Goal: Task Accomplishment & Management: Manage account settings

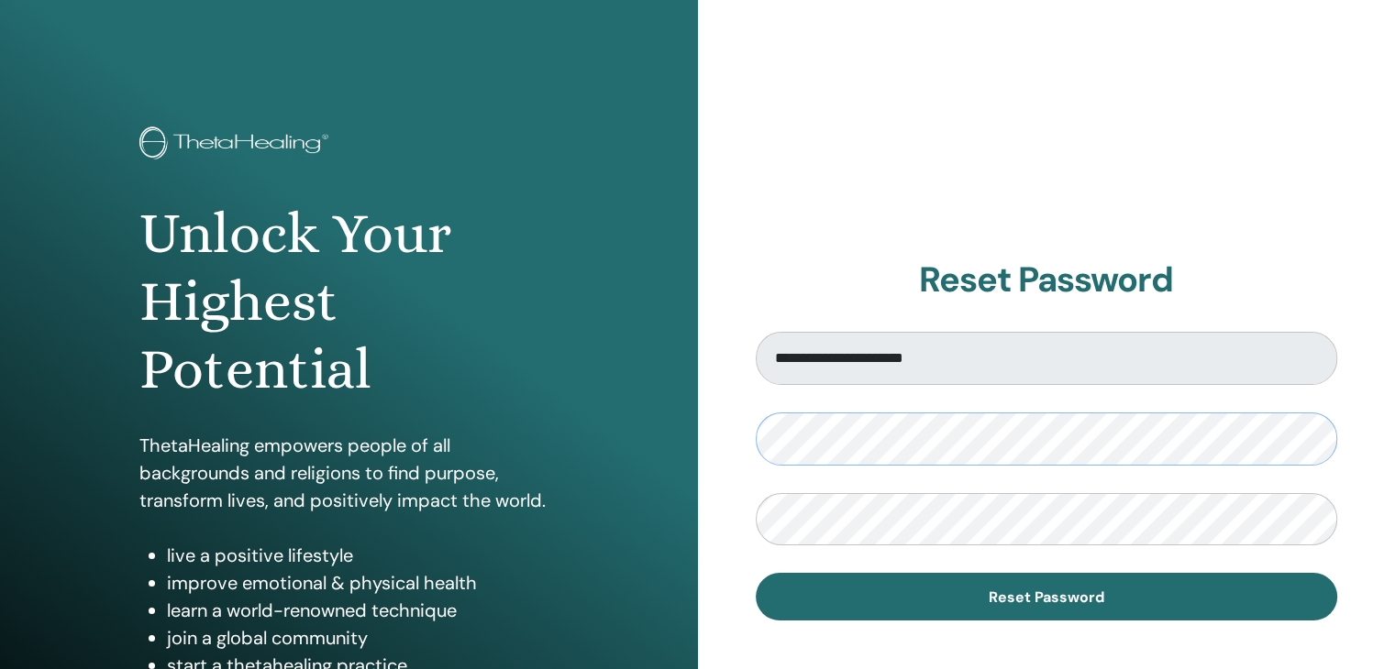
click at [693, 438] on div "**********" at bounding box center [697, 440] width 1395 height 880
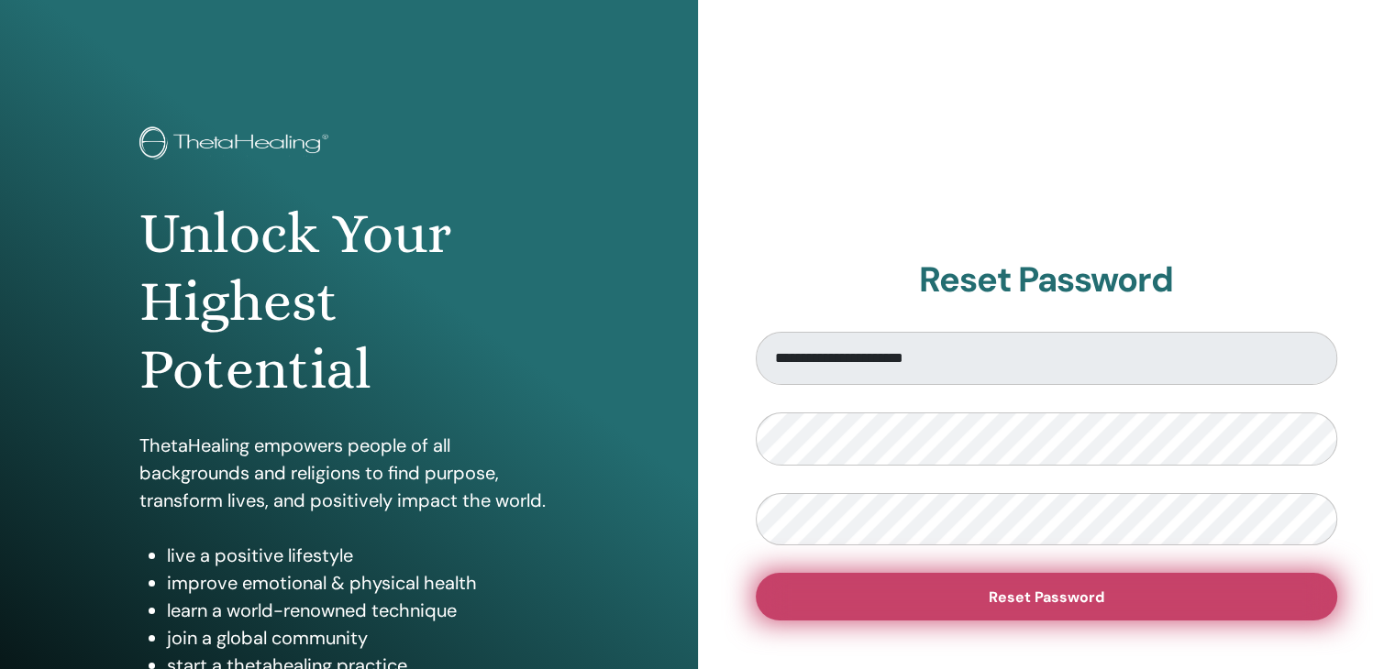
click at [925, 586] on button "Reset Password" at bounding box center [1047, 597] width 582 height 48
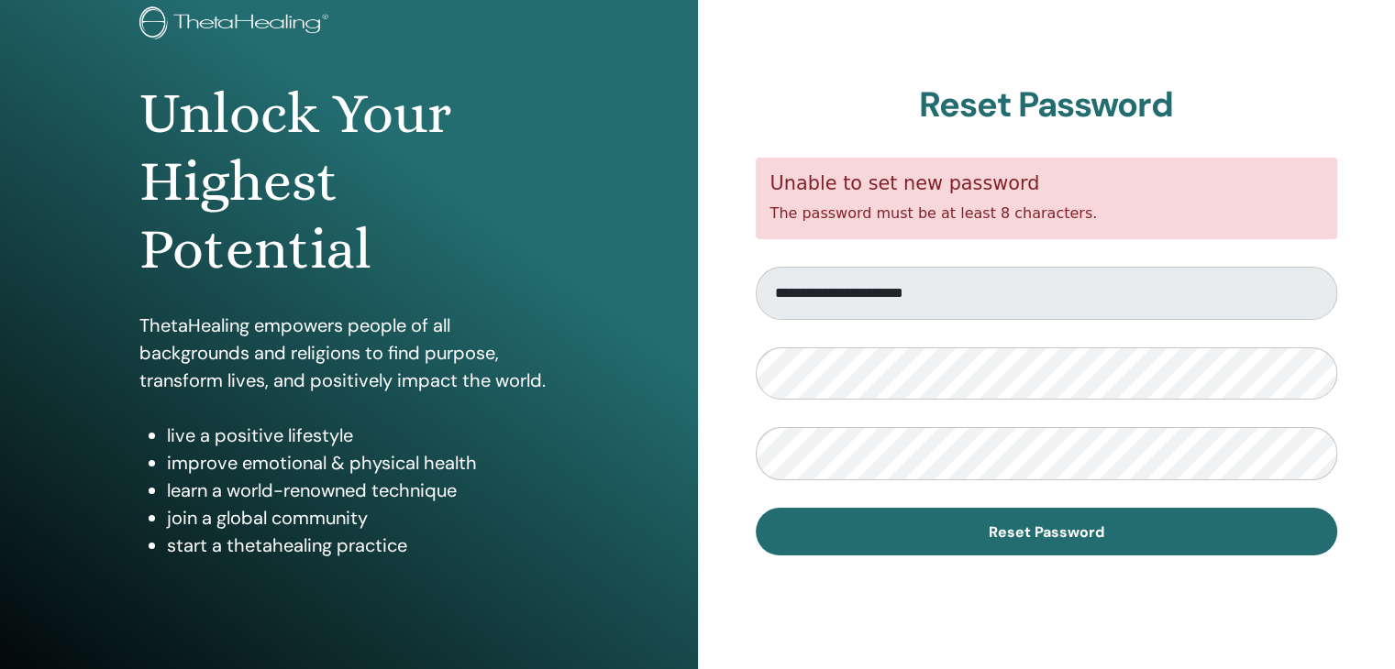
scroll to position [125, 0]
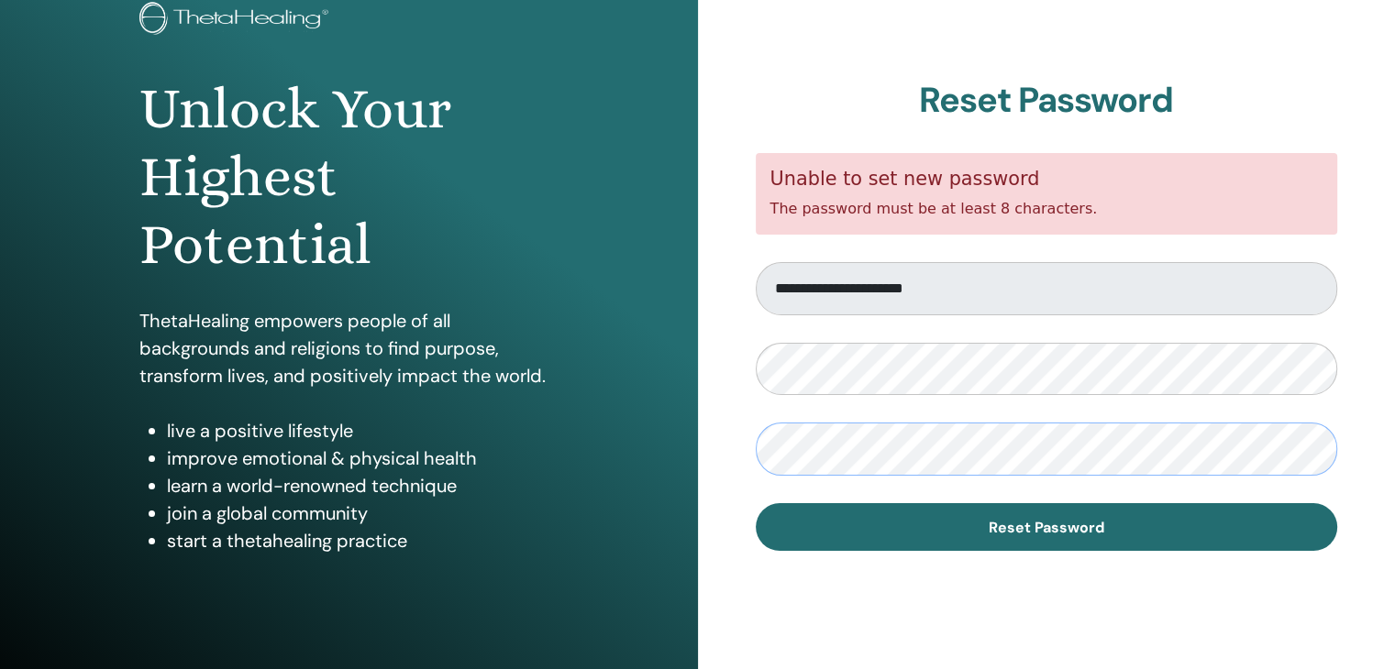
click at [756, 503] on button "Reset Password" at bounding box center [1047, 527] width 582 height 48
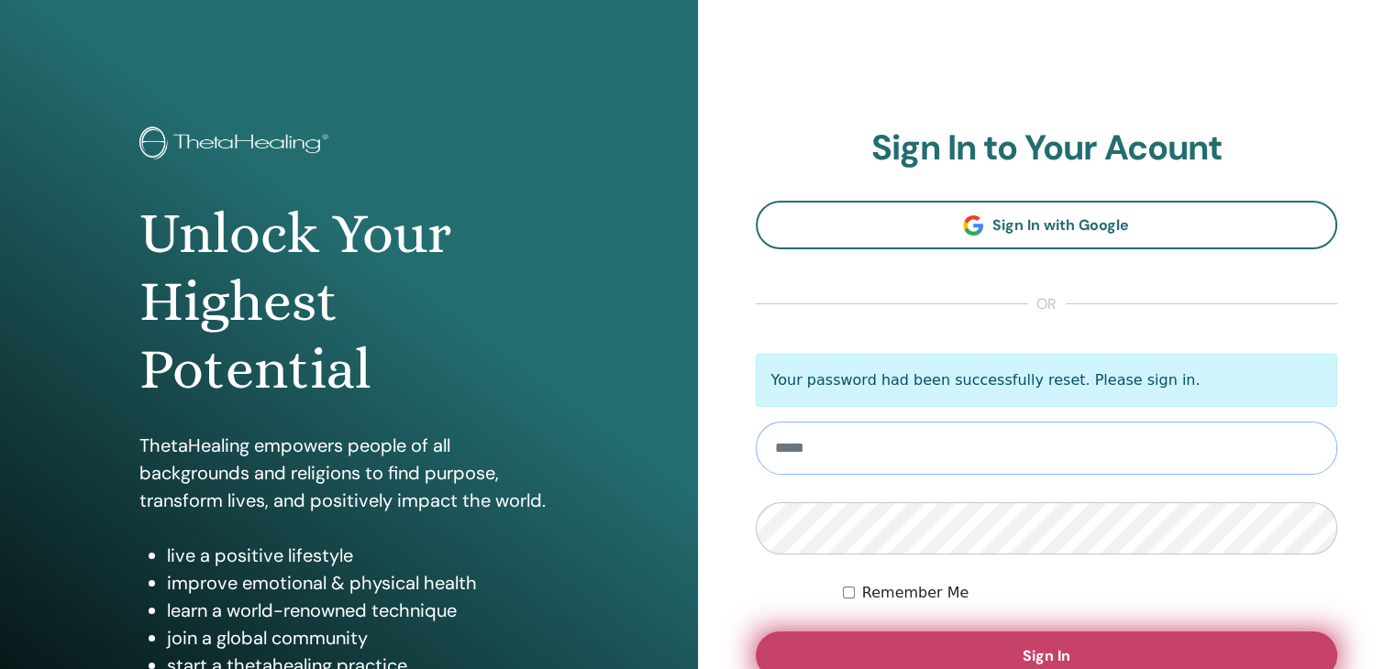
type input "**********"
click at [933, 654] on button "Sign In" at bounding box center [1047, 656] width 582 height 48
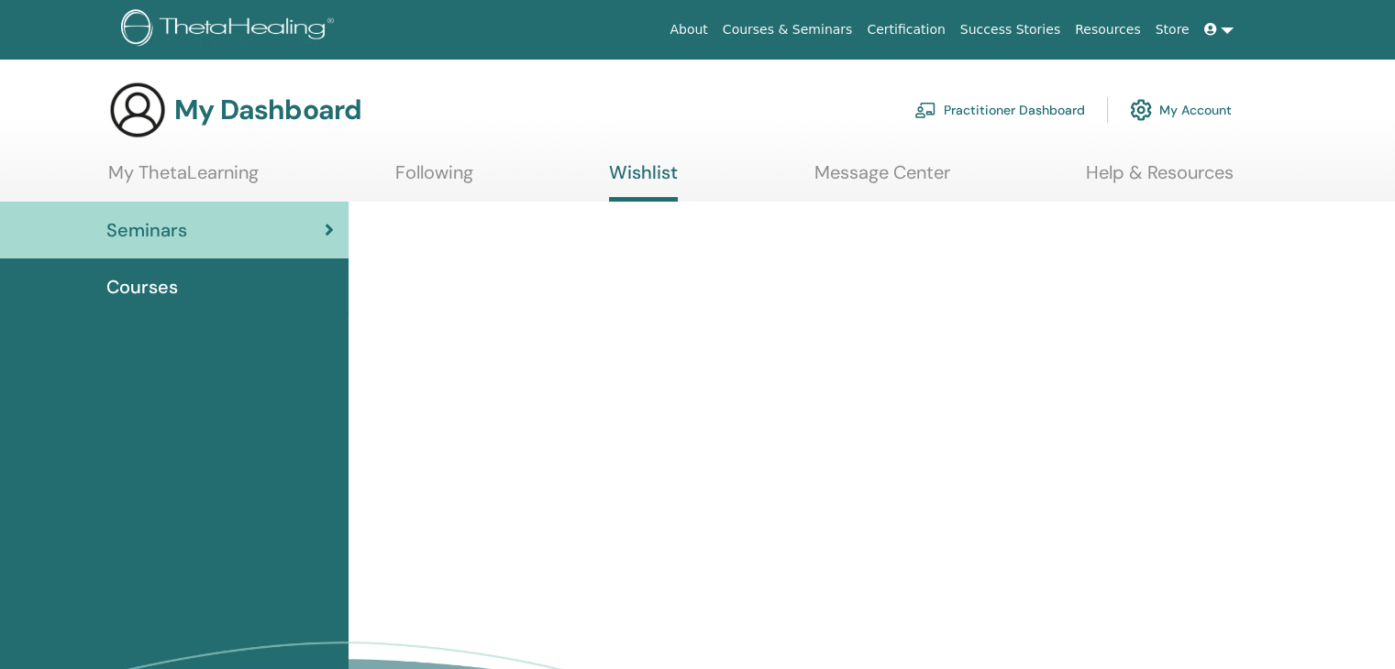
click at [198, 280] on div "Courses" at bounding box center [174, 287] width 319 height 28
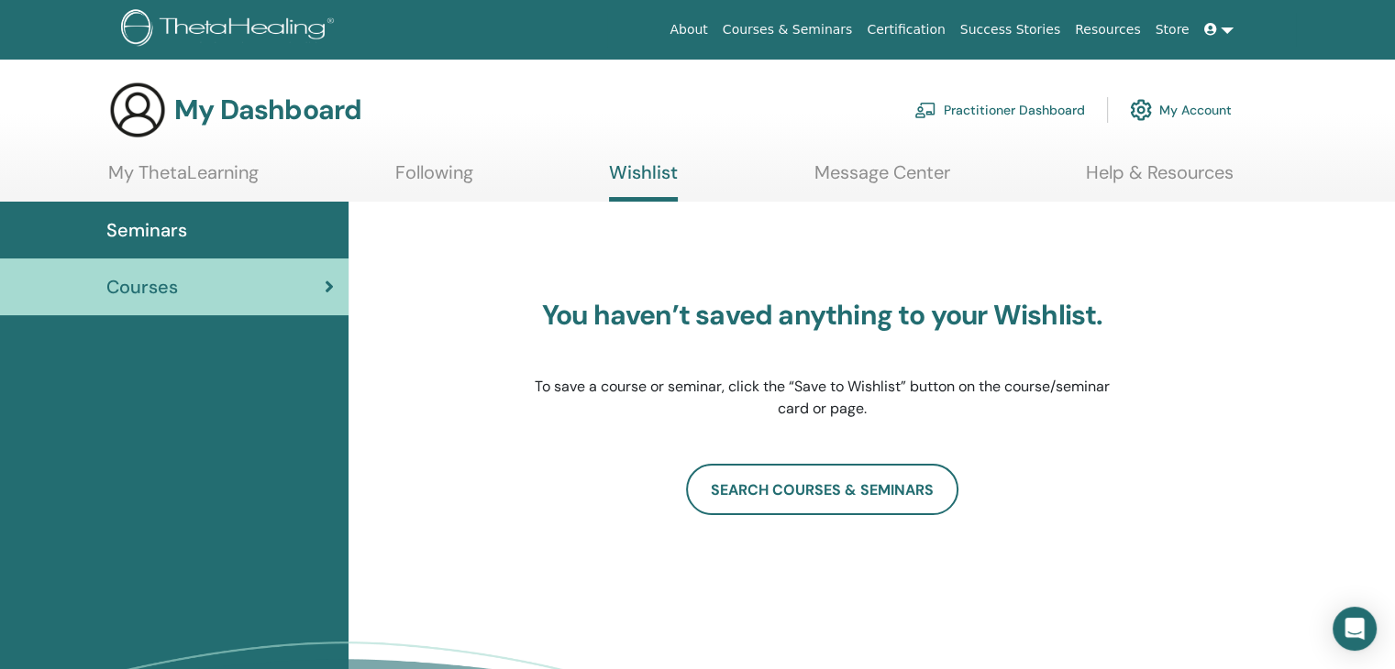
click at [1043, 112] on link "Practitioner Dashboard" at bounding box center [999, 110] width 171 height 40
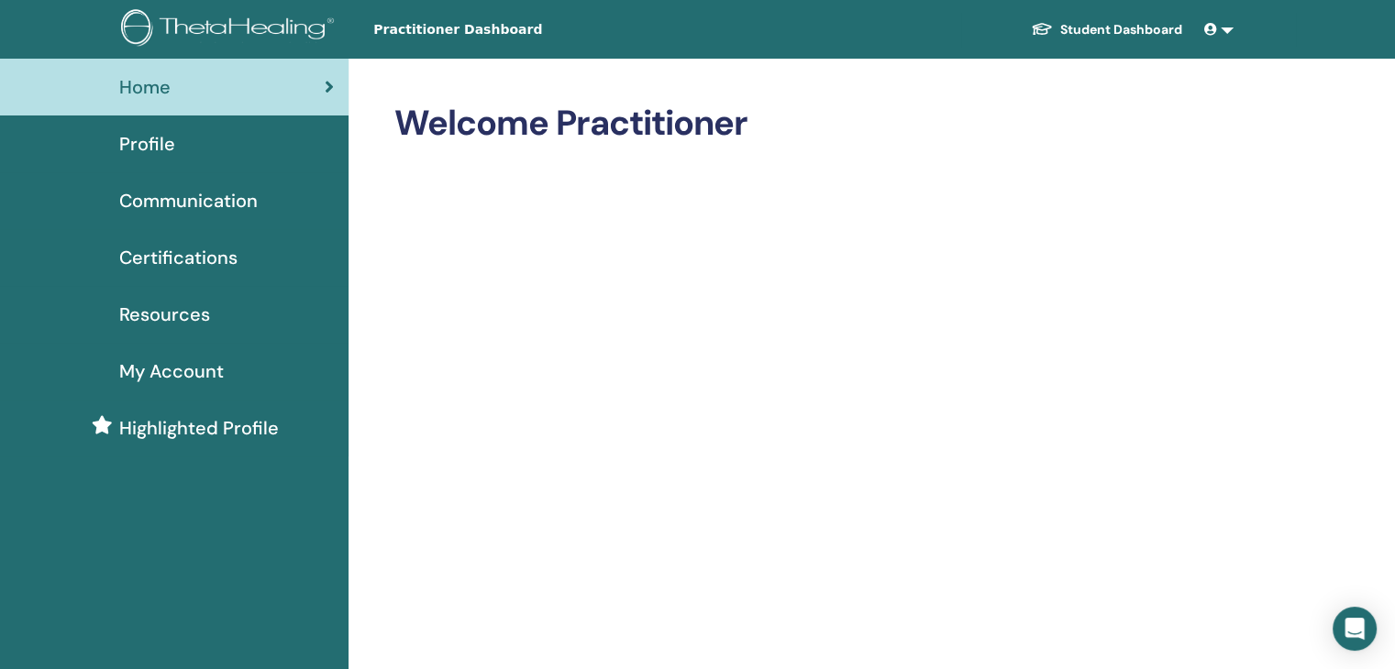
click at [180, 271] on link "Certifications" at bounding box center [174, 257] width 348 height 57
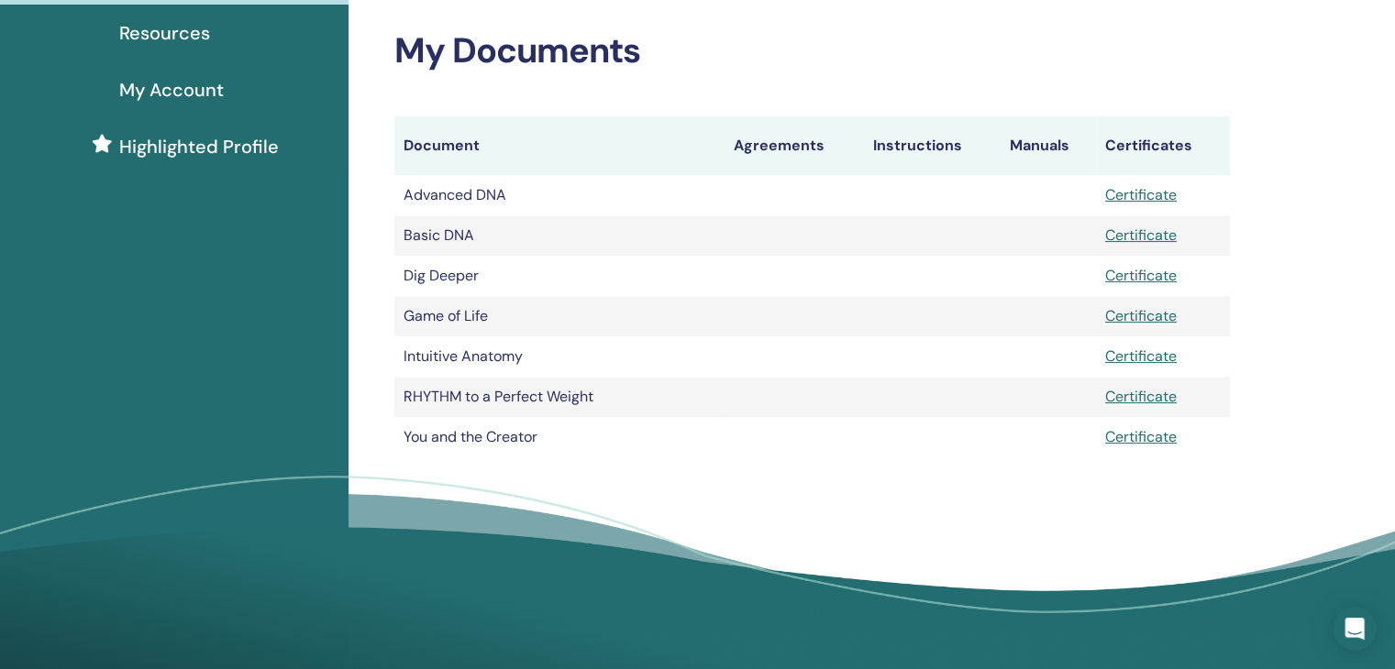
scroll to position [282, 0]
click at [1153, 318] on link "Certificate" at bounding box center [1141, 314] width 72 height 19
click at [834, 201] on tr "Advanced DNA Certificate" at bounding box center [811, 194] width 835 height 40
click at [832, 203] on tr "Advanced DNA Certificate" at bounding box center [811, 194] width 835 height 40
click at [1141, 189] on link "Certificate" at bounding box center [1141, 193] width 72 height 19
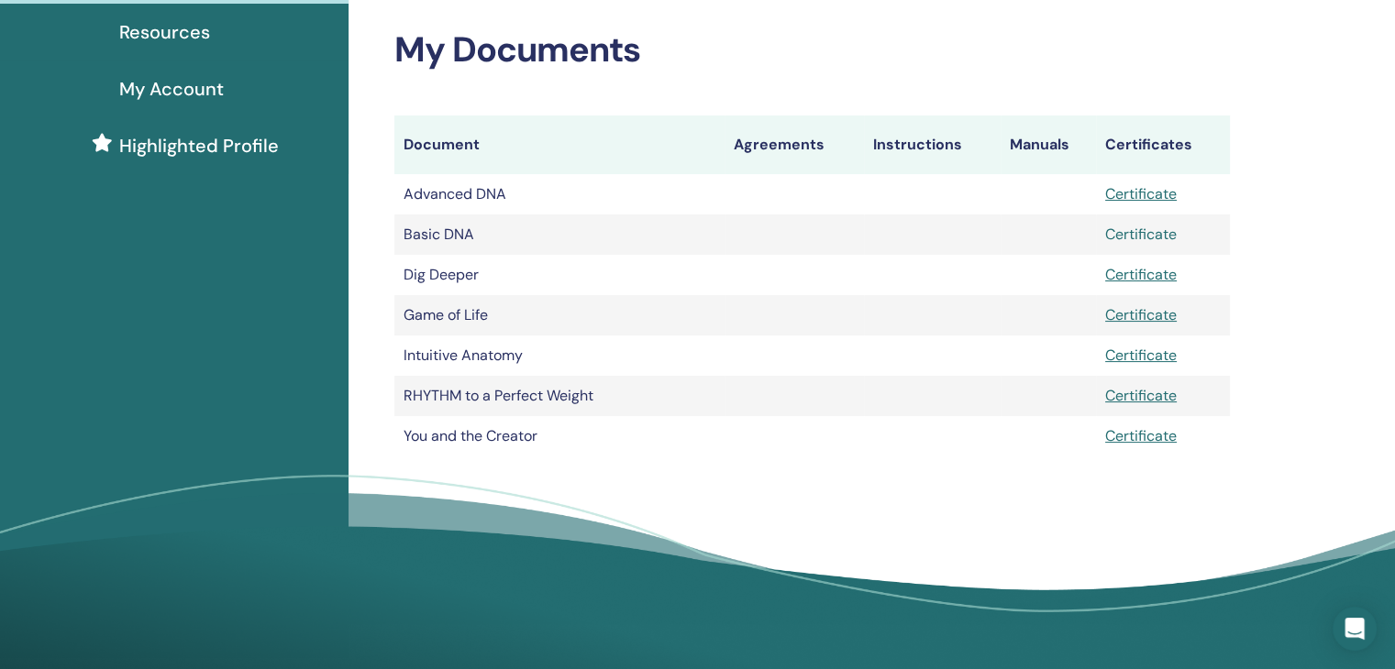
click at [1146, 241] on link "Certificate" at bounding box center [1141, 234] width 72 height 19
click at [1133, 280] on link "Certificate" at bounding box center [1141, 274] width 72 height 19
click at [1131, 320] on link "Certificate" at bounding box center [1141, 314] width 72 height 19
click at [1148, 356] on link "Certificate" at bounding box center [1141, 355] width 72 height 19
click at [1141, 396] on link "Certificate" at bounding box center [1141, 395] width 72 height 19
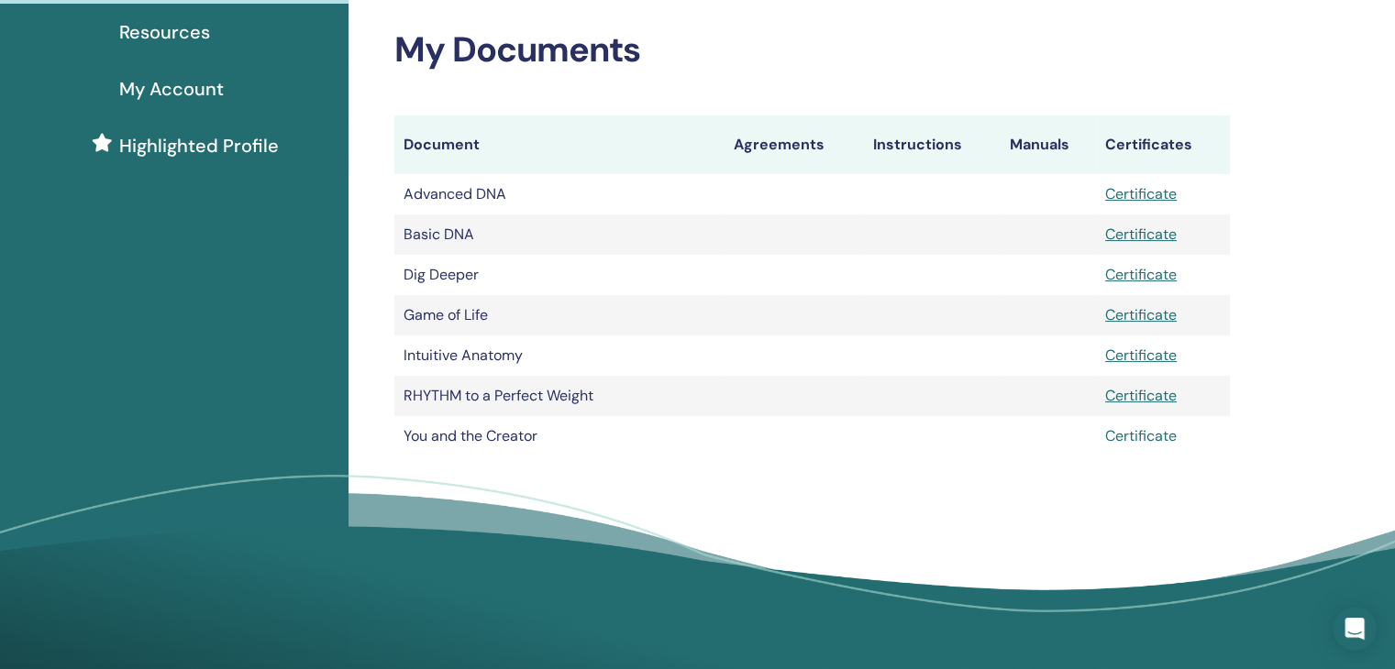
click at [1140, 437] on link "Certificate" at bounding box center [1141, 435] width 72 height 19
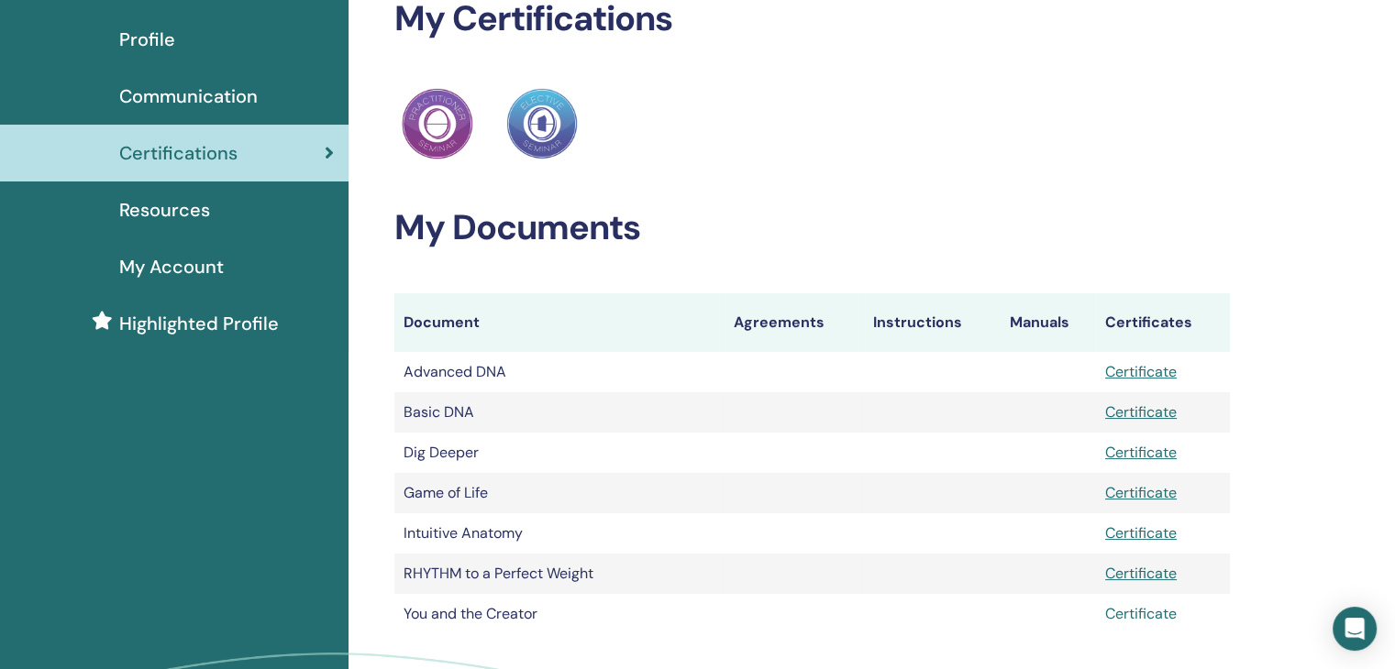
scroll to position [103, 0]
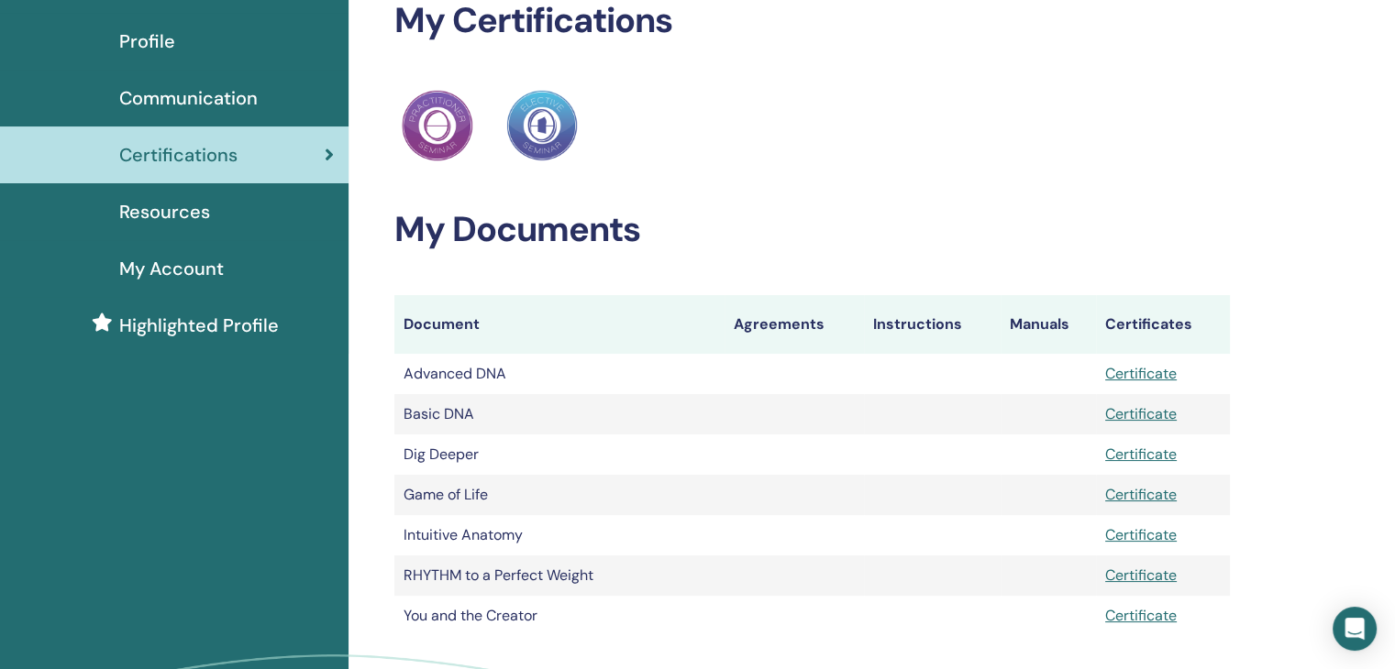
click at [202, 326] on span "Highlighted Profile" at bounding box center [199, 326] width 160 height 28
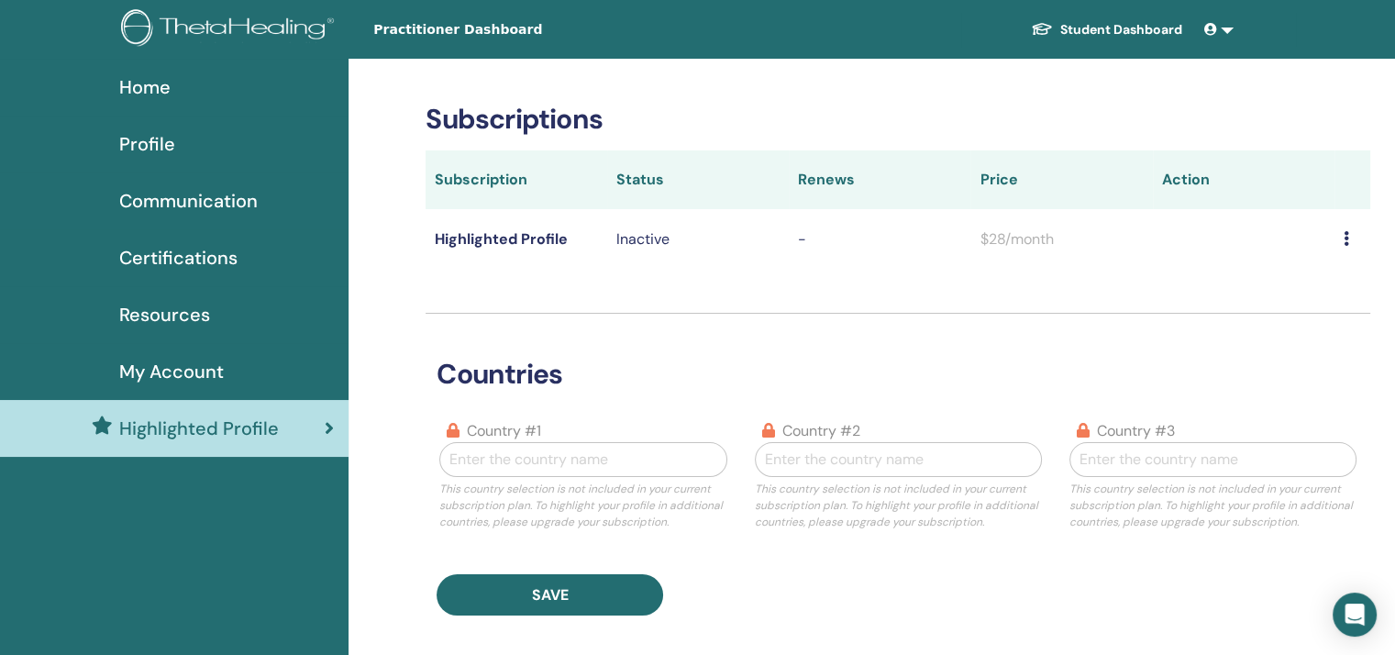
click at [171, 141] on span "Profile" at bounding box center [147, 144] width 56 height 28
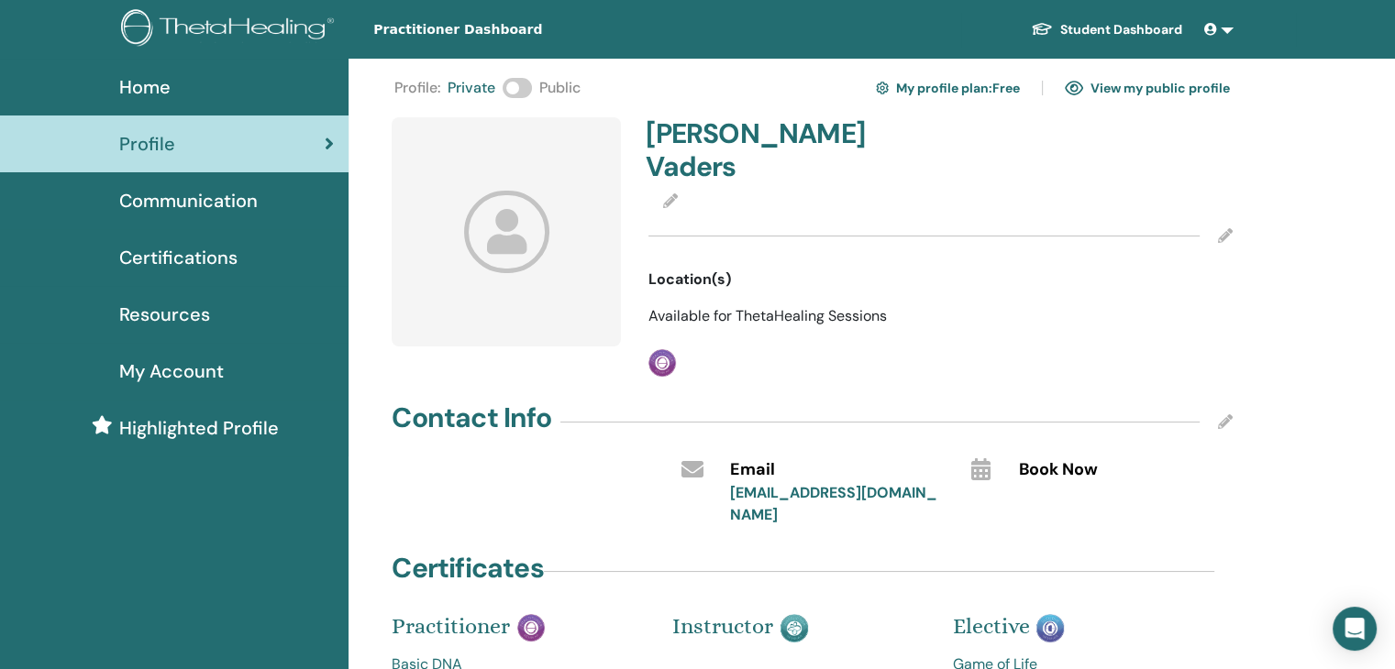
click at [795, 306] on span "Available for ThetaHealing Sessions" at bounding box center [767, 315] width 238 height 19
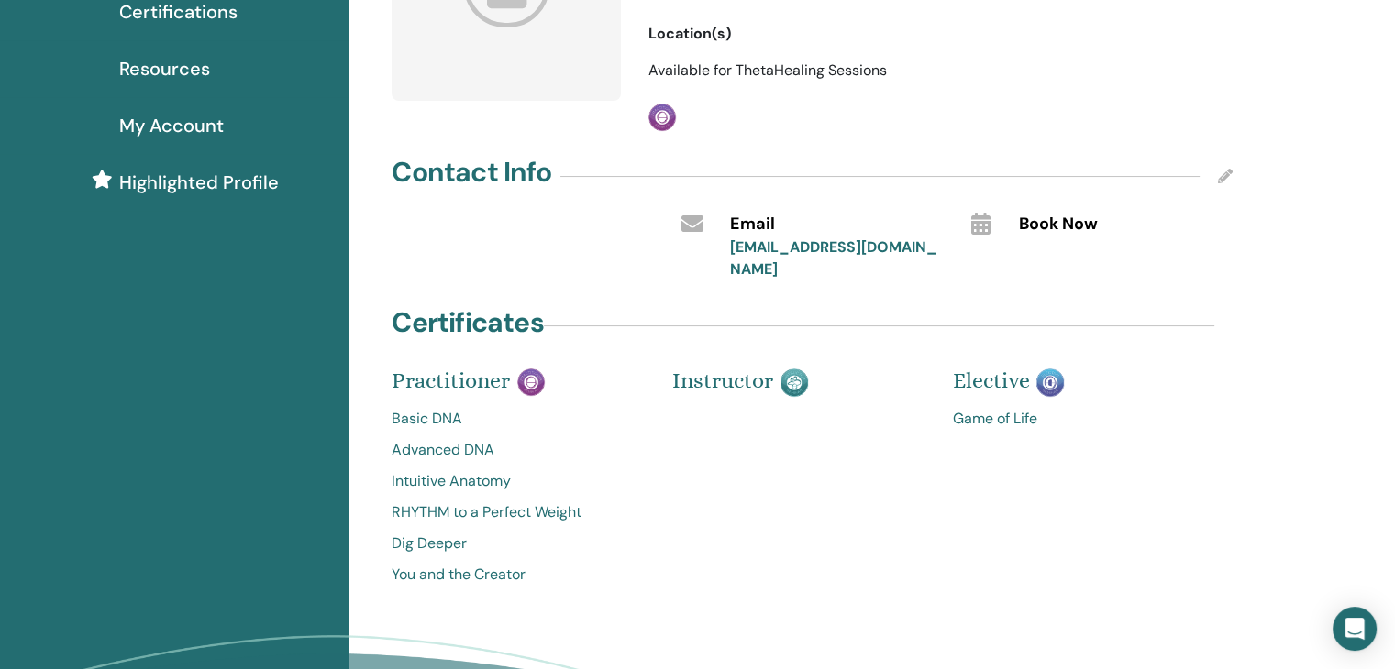
scroll to position [263, 0]
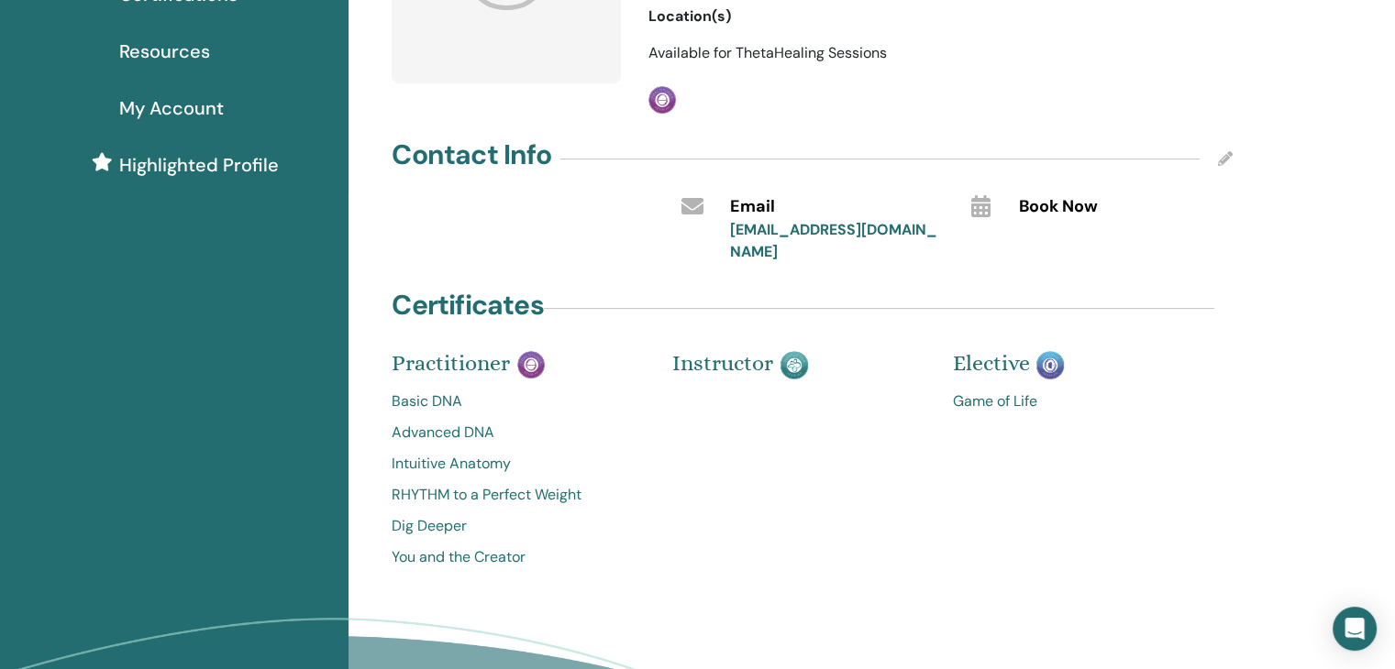
click at [792, 351] on img at bounding box center [794, 365] width 28 height 28
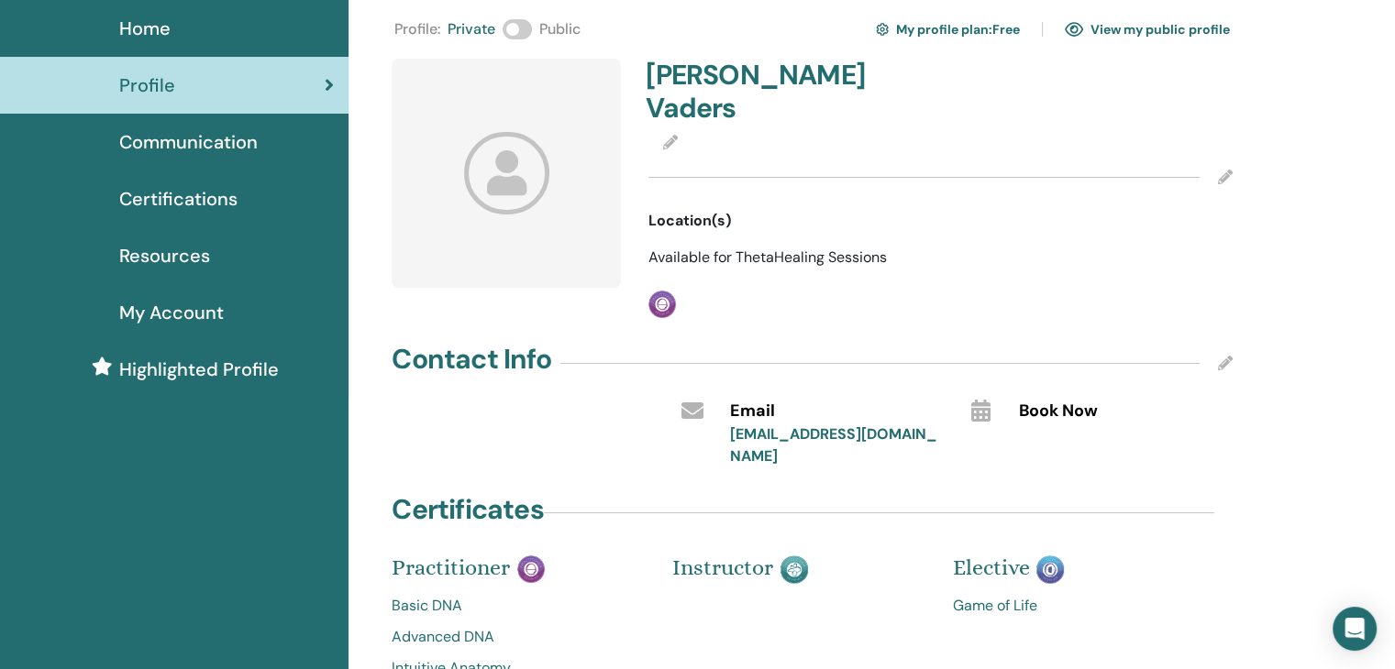
scroll to position [0, 0]
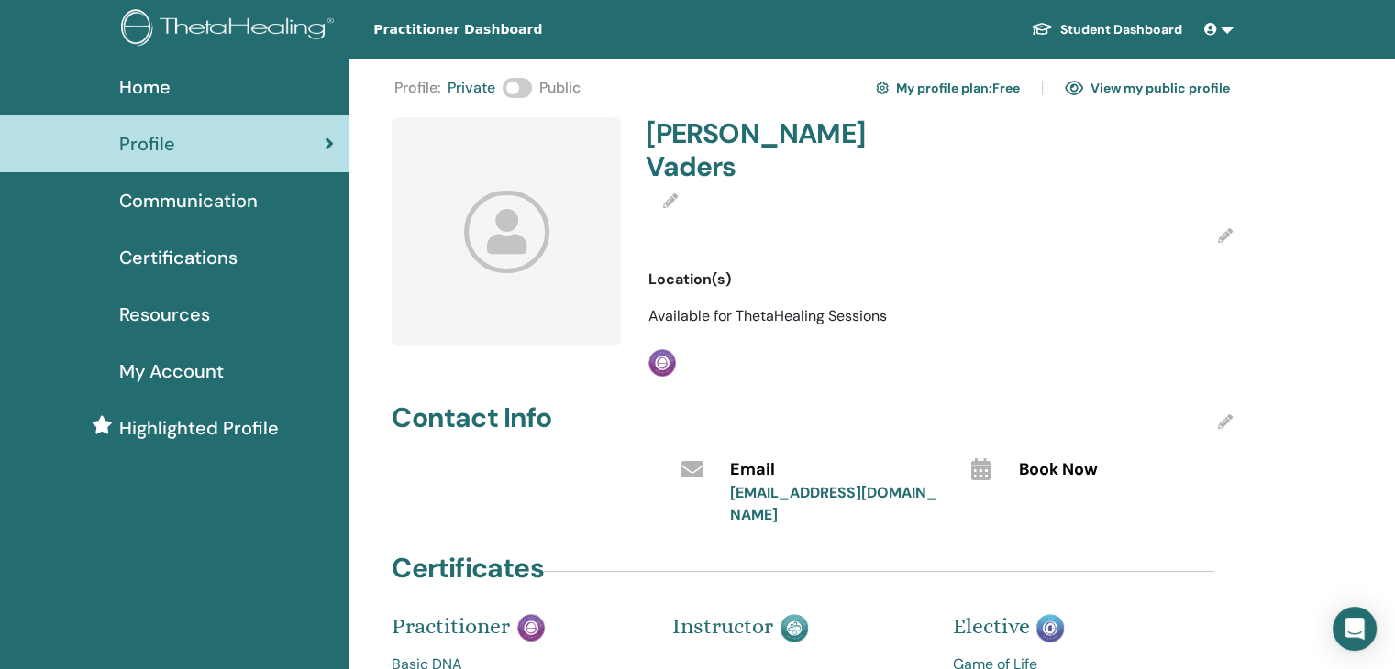
click at [261, 19] on img at bounding box center [230, 29] width 219 height 41
